Goal: Information Seeking & Learning: Learn about a topic

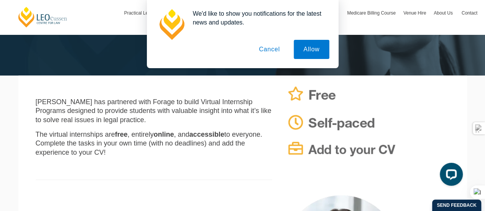
scroll to position [130, 0]
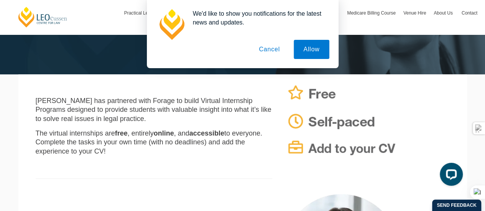
click at [277, 56] on button "Cancel" at bounding box center [269, 49] width 40 height 19
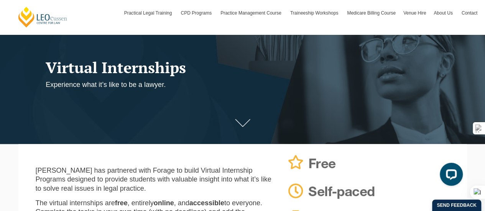
scroll to position [0, 0]
